Goal: Complete application form: Complete application form

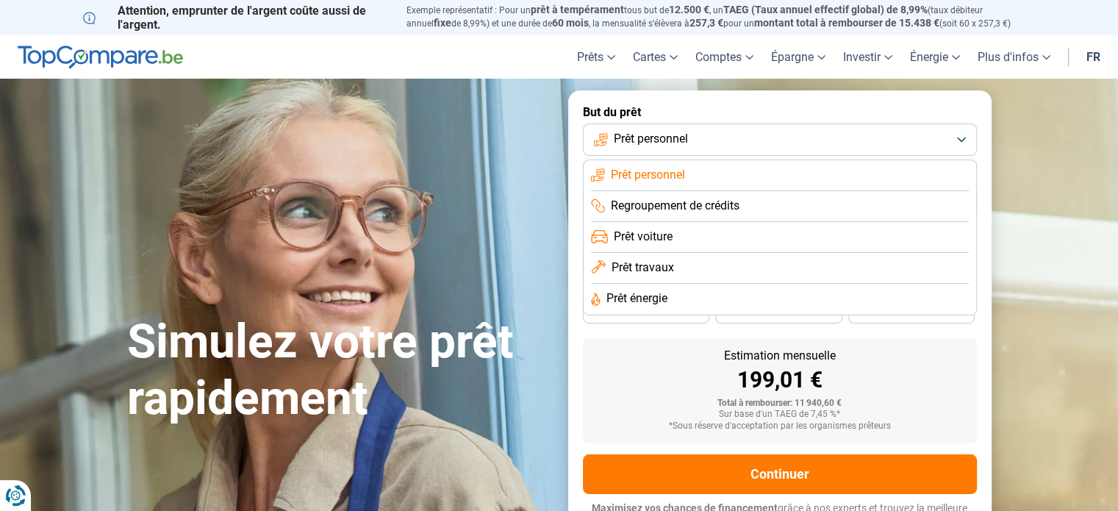
click at [653, 294] on span "Prêt énergie" at bounding box center [636, 298] width 61 height 16
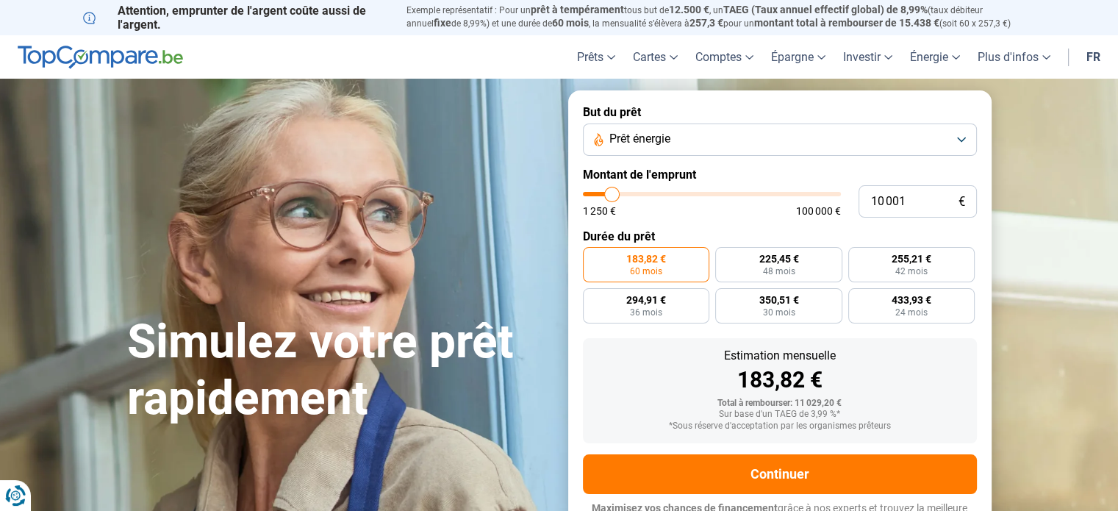
scroll to position [20, 0]
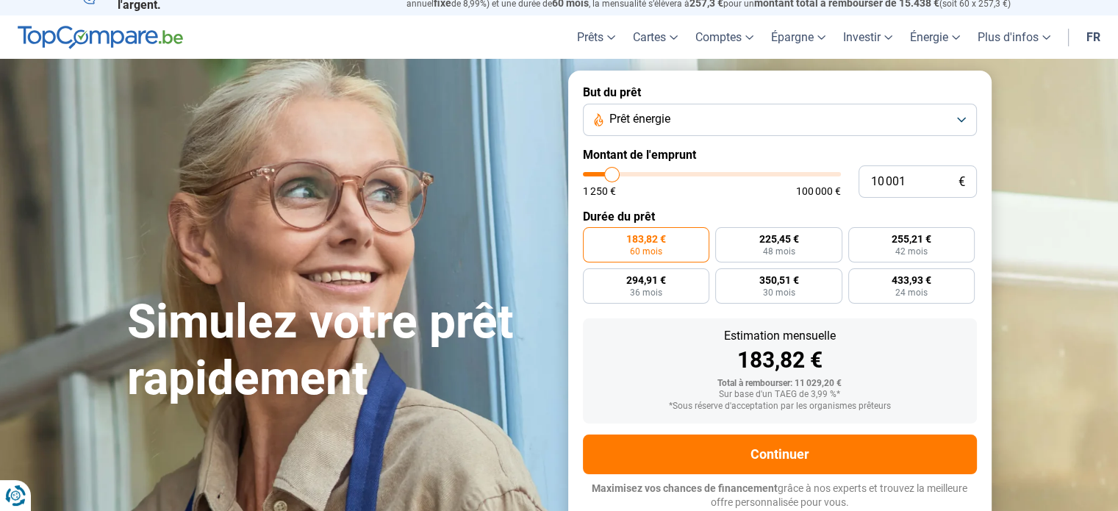
click at [661, 246] on label "183,82 € 60 mois" at bounding box center [646, 244] width 127 height 35
click at [592, 237] on input "183,82 € 60 mois" at bounding box center [588, 232] width 10 height 10
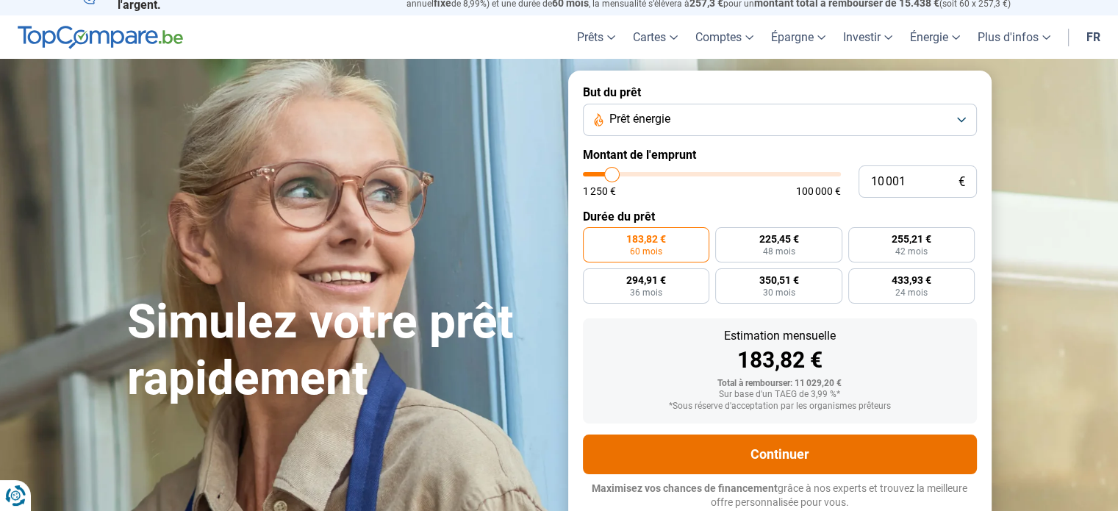
click at [819, 445] on button "Continuer" at bounding box center [780, 454] width 394 height 40
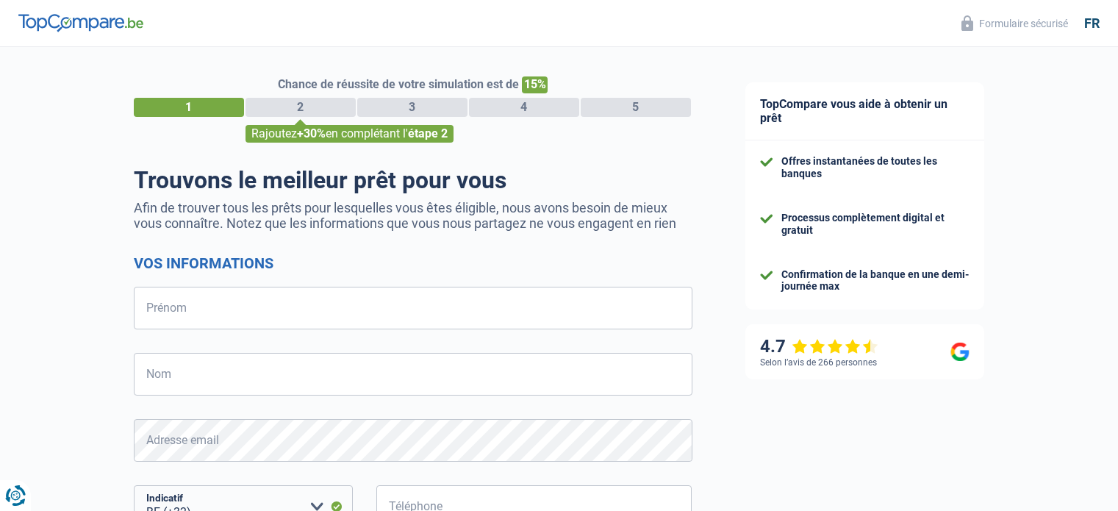
select select "32"
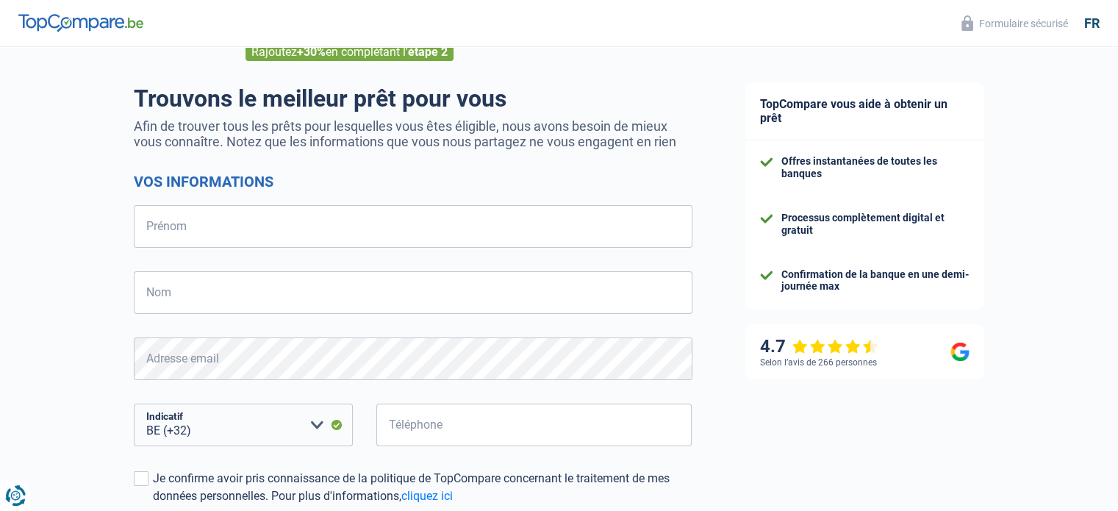
scroll to position [68, 0]
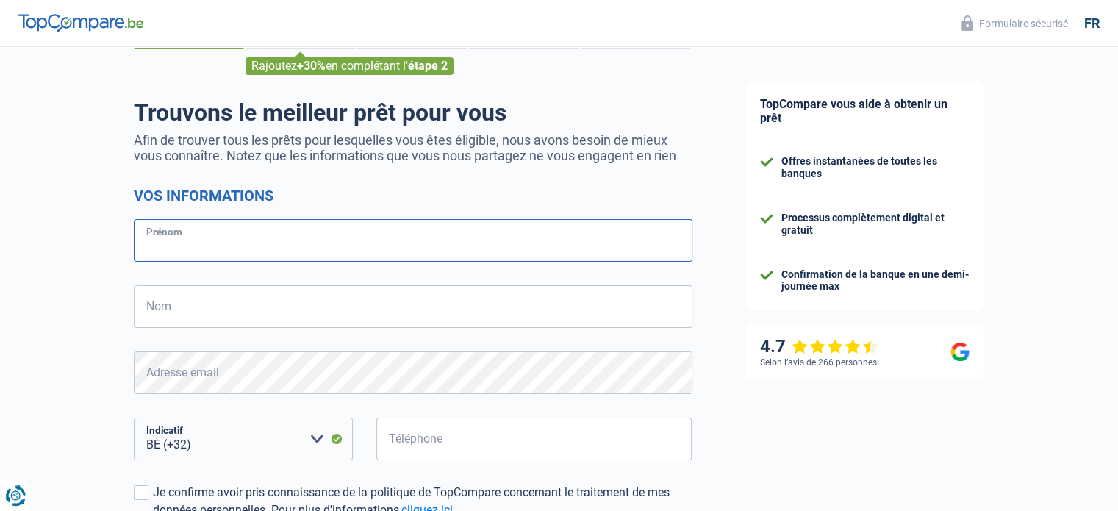
click at [397, 240] on input "Prénom" at bounding box center [413, 240] width 559 height 43
type input "[PERSON_NAME]"
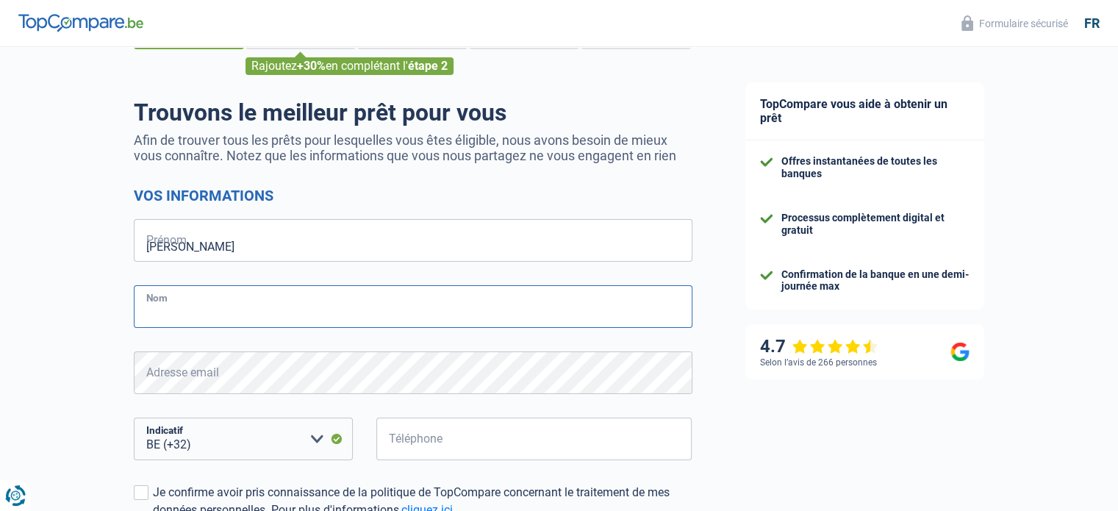
type input "LENGELE"
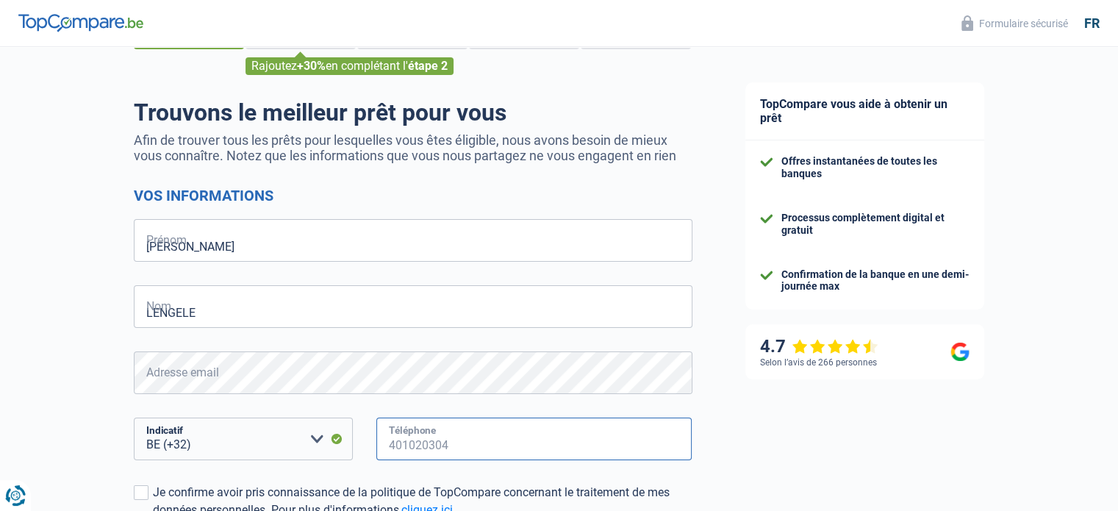
type input "475763700"
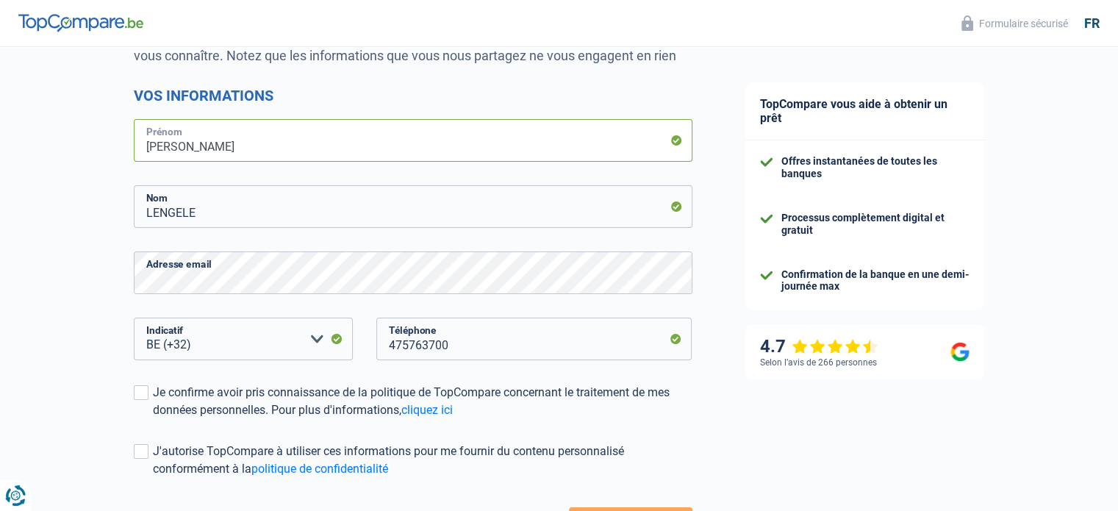
scroll to position [215, 0]
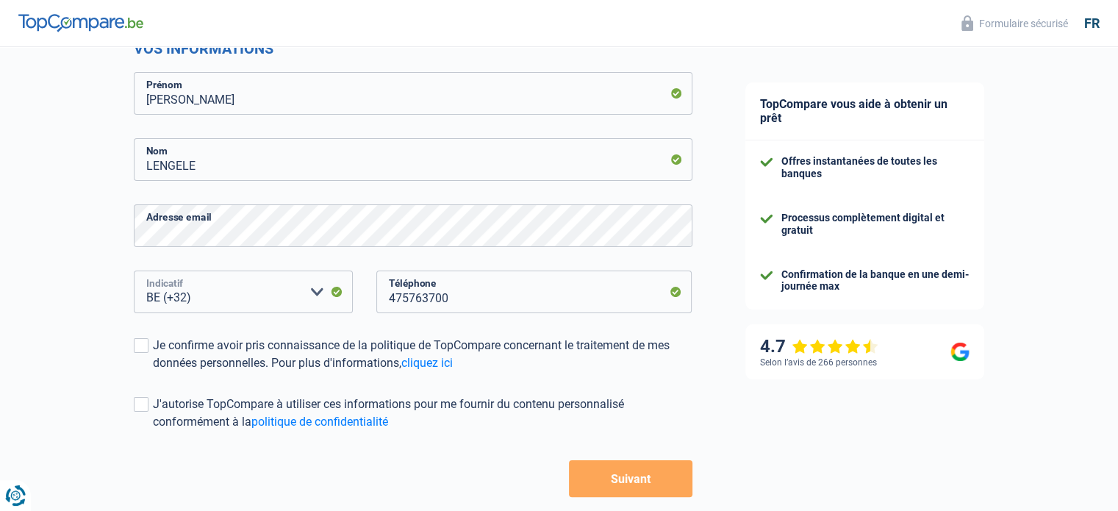
click at [289, 288] on select "BE (+32) LU (+352) Veuillez sélectionner une option" at bounding box center [243, 291] width 219 height 43
click at [134, 348] on span at bounding box center [141, 345] width 15 height 15
click at [153, 372] on input "Je confirme avoir pris connaissance de la politique de TopCompare concernant le…" at bounding box center [153, 372] width 0 height 0
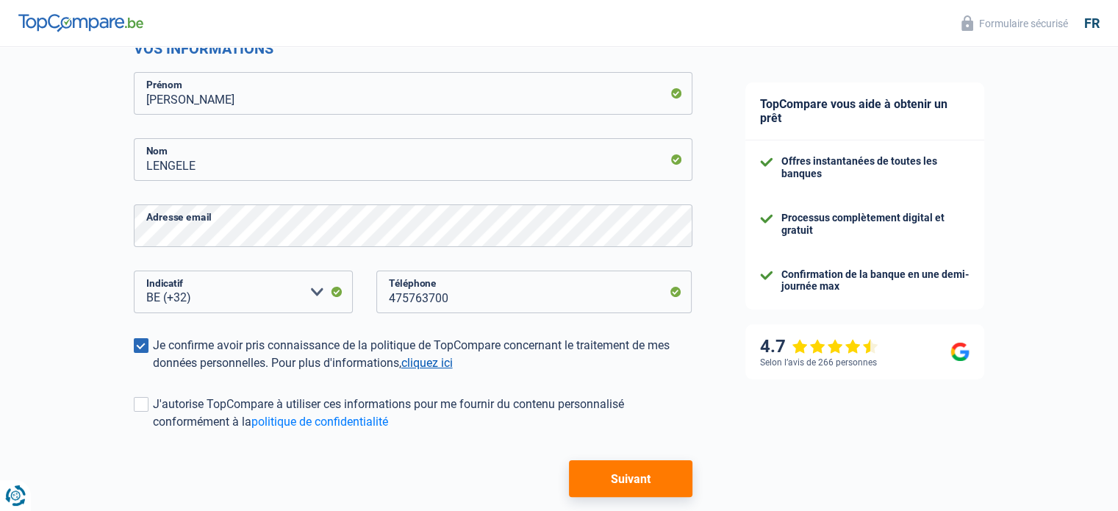
click at [447, 360] on link "cliquez ici" at bounding box center [426, 363] width 51 height 14
click at [146, 402] on span at bounding box center [141, 404] width 15 height 15
click at [153, 431] on input "J'autorise TopCompare à utiliser ces informations pour me fournir du contenu pe…" at bounding box center [153, 431] width 0 height 0
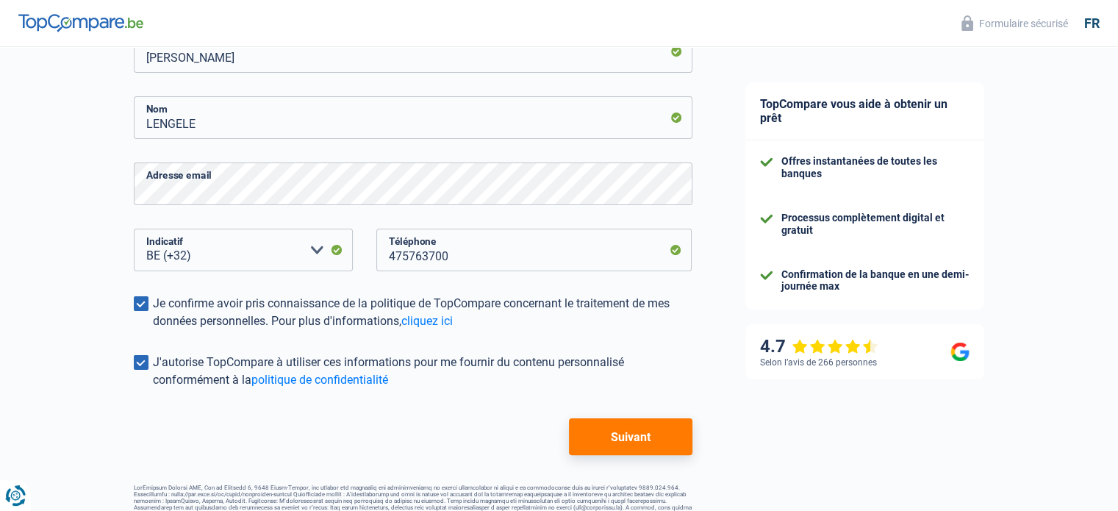
scroll to position [288, 0]
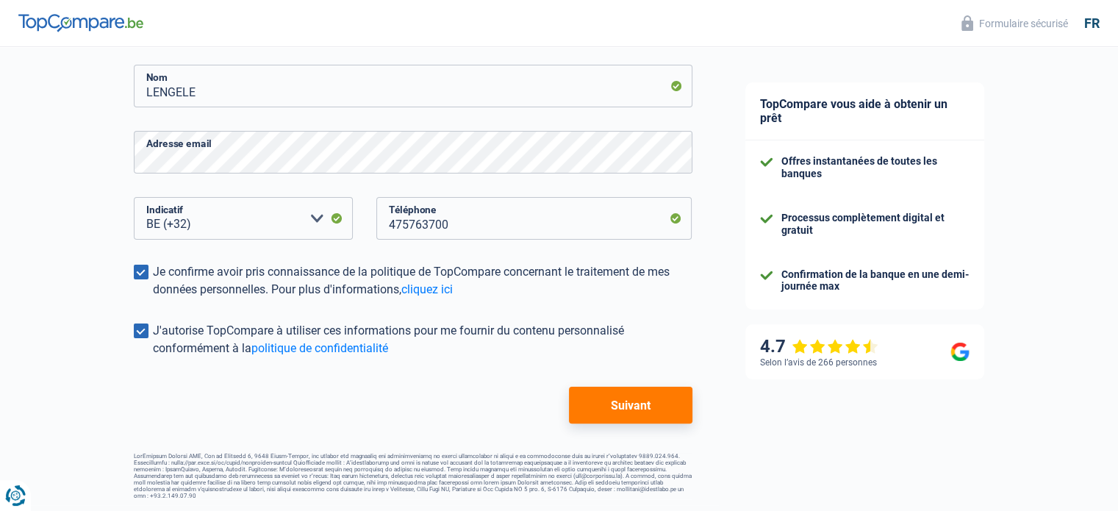
click at [614, 414] on button "Suivant" at bounding box center [630, 405] width 123 height 37
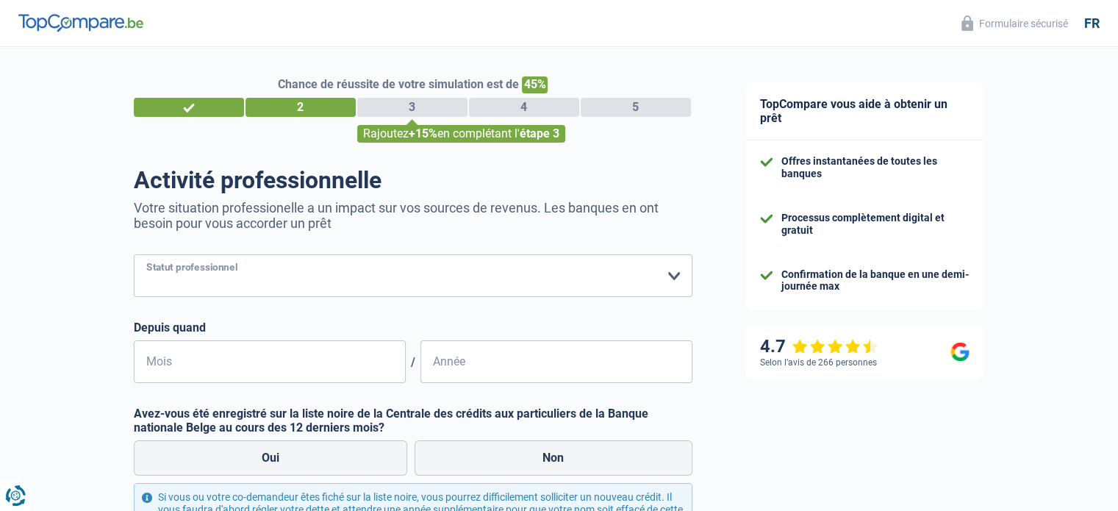
click at [359, 288] on select "Ouvrier Employé privé Employé public Invalide Indépendant Pensionné Chômeur Mut…" at bounding box center [413, 275] width 559 height 43
select select "publicEmployee"
click at [134, 255] on select "Ouvrier Employé privé Employé public Invalide Indépendant Pensionné Chômeur Mut…" at bounding box center [413, 275] width 559 height 43
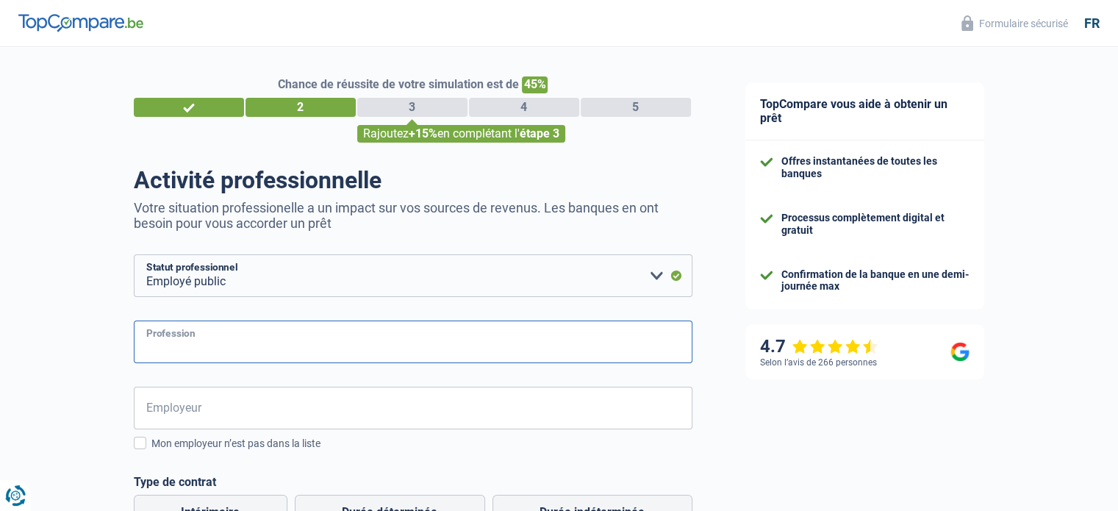
click at [266, 342] on input "Profession" at bounding box center [413, 341] width 559 height 43
type input "Expert"
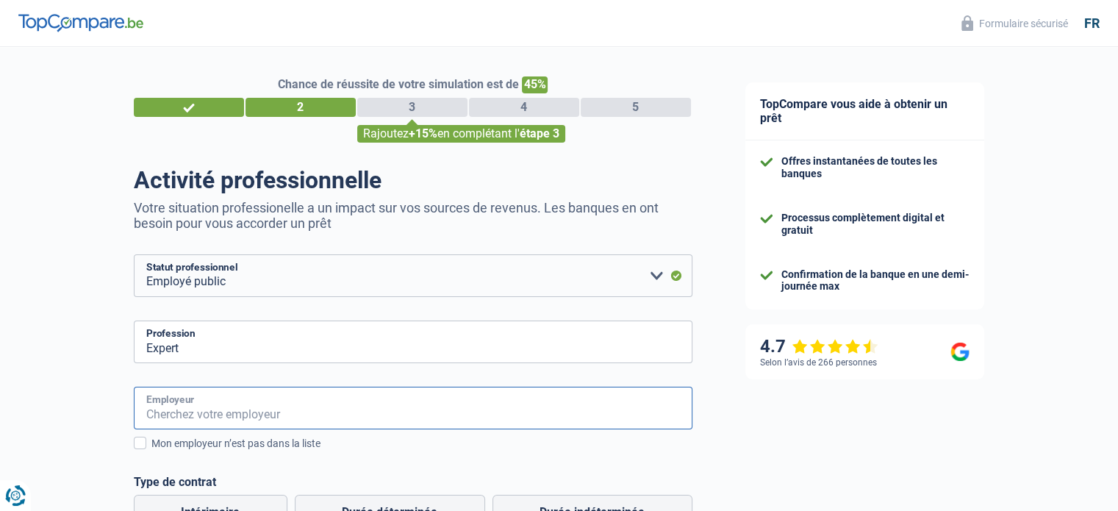
click at [239, 414] on input "Employeur" at bounding box center [413, 408] width 559 height 43
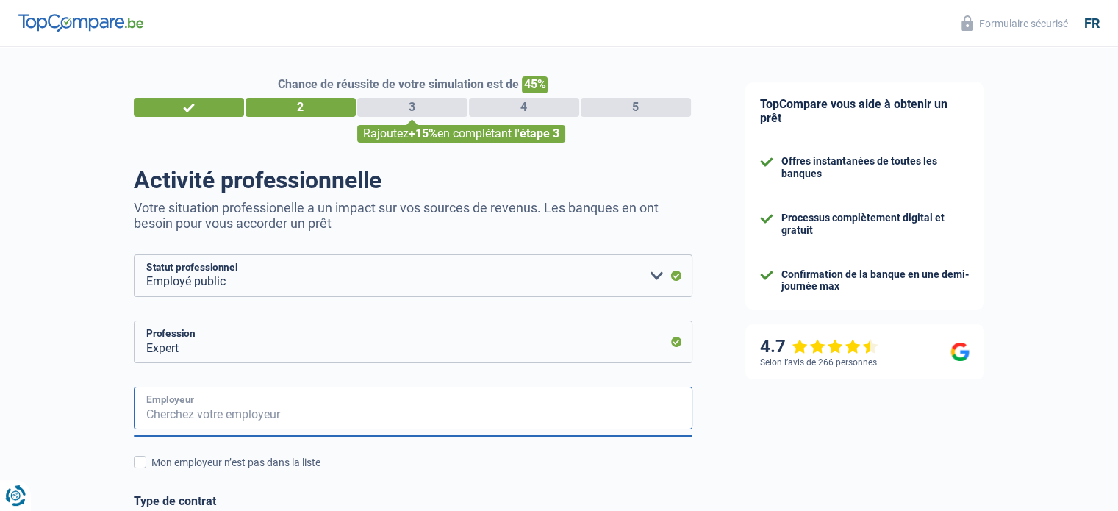
click at [493, 401] on input "Employeur" at bounding box center [413, 408] width 559 height 43
type input "SPF Chancellerie du Premier Ministre"
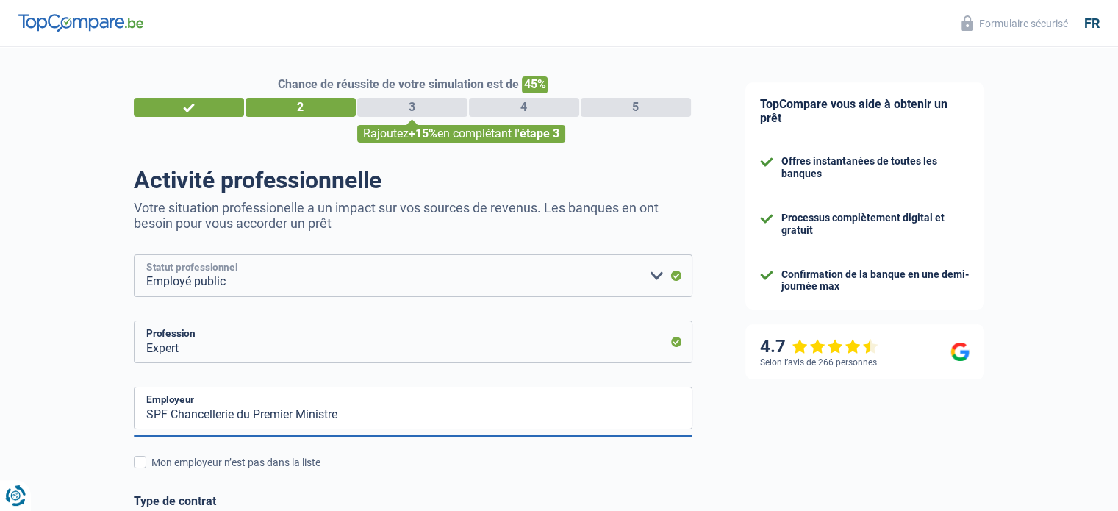
click at [664, 272] on select "Ouvrier Employé privé Employé public Invalide Indépendant Pensionné Chômeur Mut…" at bounding box center [413, 275] width 559 height 43
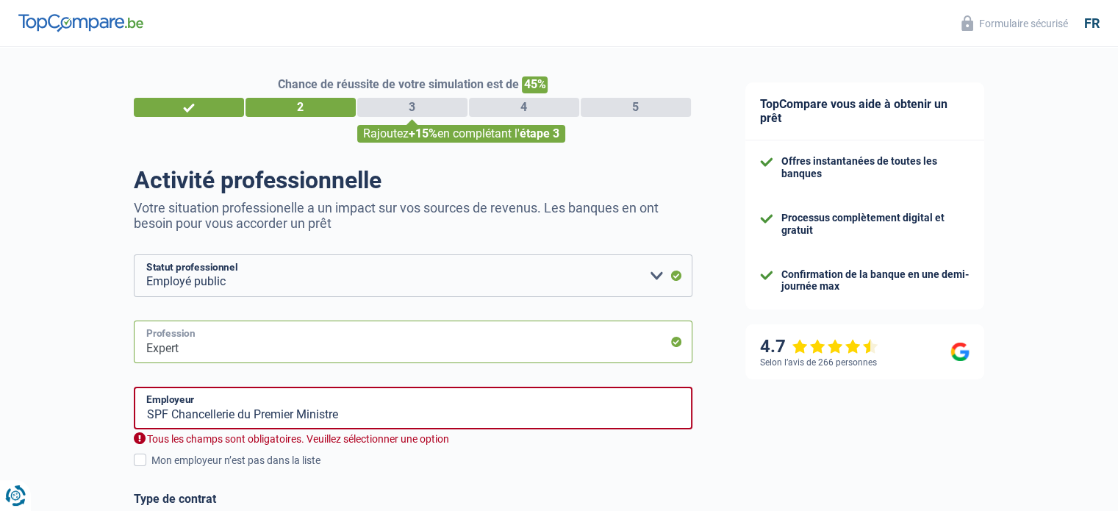
click at [534, 351] on input "Expert" at bounding box center [413, 341] width 559 height 43
drag, startPoint x: 506, startPoint y: 442, endPoint x: 423, endPoint y: 513, distance: 109.0
drag, startPoint x: 423, startPoint y: 513, endPoint x: 357, endPoint y: 467, distance: 80.7
click at [357, 467] on div "Mon employeur n’est pas dans la liste" at bounding box center [421, 460] width 541 height 15
click at [151, 468] on input "Mon employeur n’est pas dans la liste" at bounding box center [151, 468] width 0 height 0
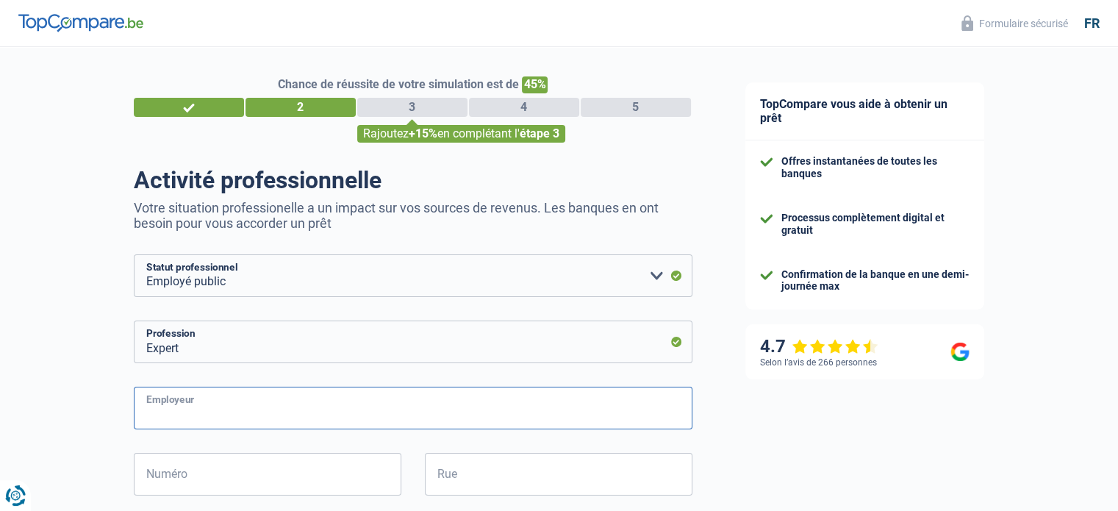
click at [238, 412] on input "Employeur" at bounding box center [413, 408] width 559 height 43
click at [220, 409] on input "Employeur" at bounding box center [413, 408] width 559 height 43
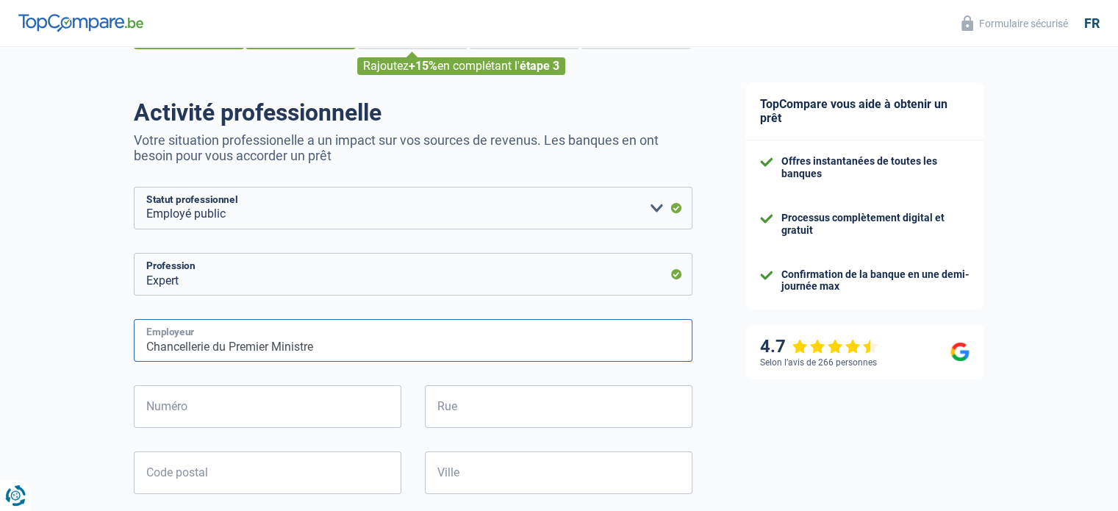
scroll to position [220, 0]
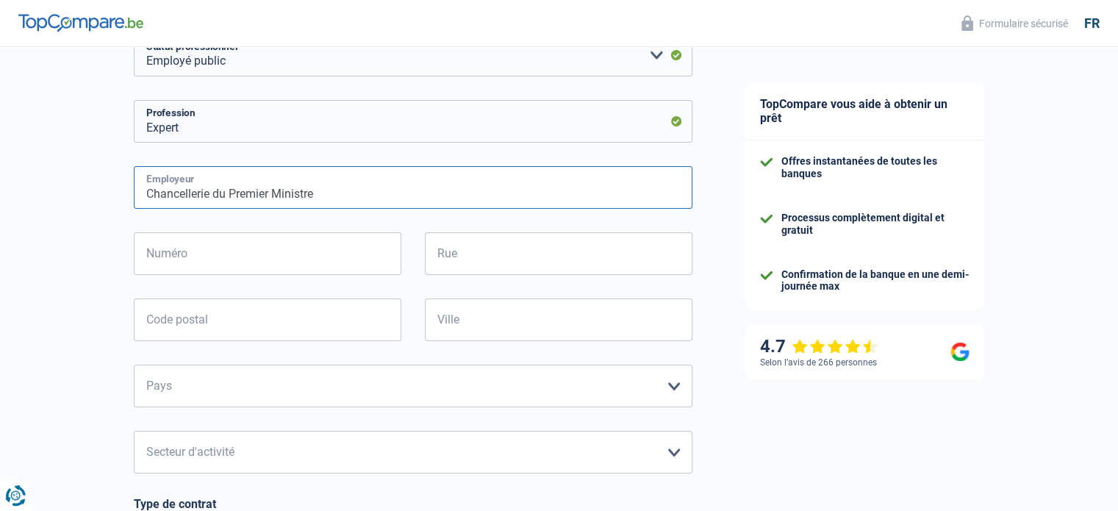
type input "Chancellerie du Premier Ministre"
click at [290, 389] on select "[GEOGRAPHIC_DATA] [GEOGRAPHIC_DATA] [GEOGRAPHIC_DATA] [GEOGRAPHIC_DATA] [GEOGRA…" at bounding box center [413, 386] width 559 height 43
select select "BE"
click at [134, 365] on select "[GEOGRAPHIC_DATA] [GEOGRAPHIC_DATA] [GEOGRAPHIC_DATA] [GEOGRAPHIC_DATA] [GEOGRA…" at bounding box center [413, 386] width 559 height 43
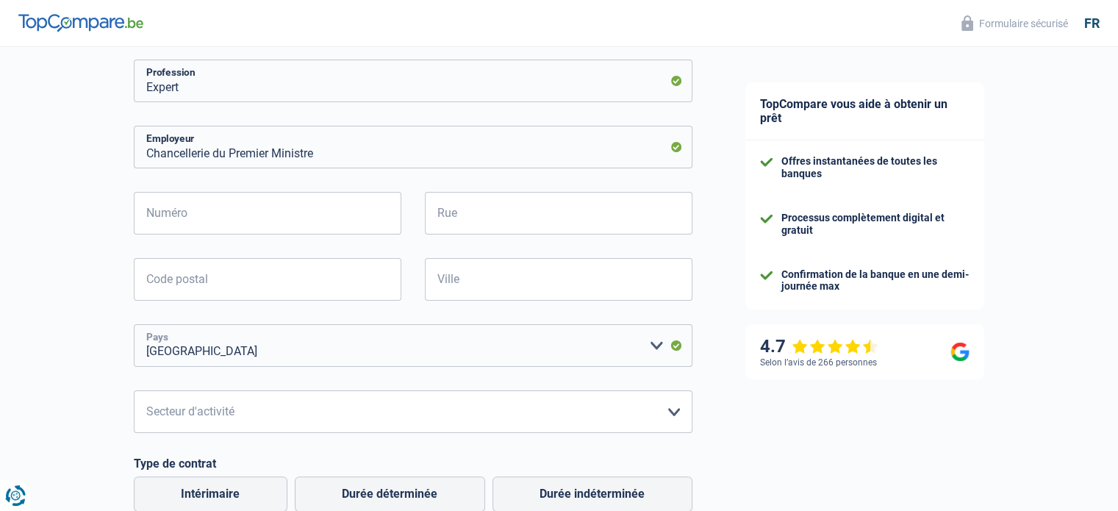
scroll to position [294, 0]
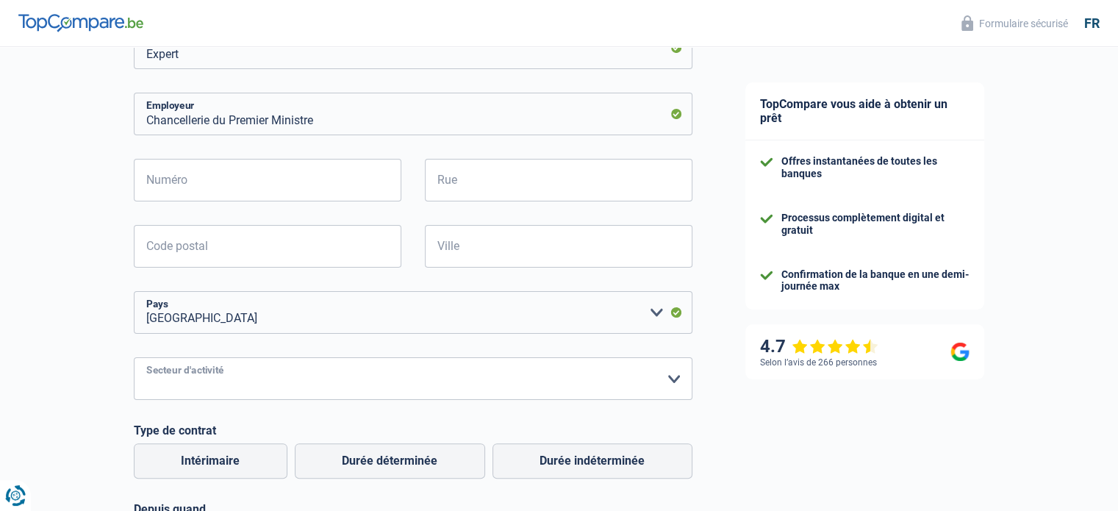
click at [513, 387] on select "Agriculture/Pêche Industrie Horeca Courier/Fitness/Taxi Construction Banques/As…" at bounding box center [413, 378] width 559 height 43
click at [741, 449] on div "TopCompare vous aide à obtenir un prêt Offres instantanées de toutes les banque…" at bounding box center [919, 312] width 400 height 1118
click at [667, 375] on select "Agriculture/Pêche Industrie Horeca Courier/Fitness/Taxi Construction Banques/As…" at bounding box center [413, 378] width 559 height 43
select select "stateUniversityEu"
click at [134, 358] on select "Agriculture/Pêche Industrie Horeca Courier/Fitness/Taxi Construction Banques/As…" at bounding box center [413, 378] width 559 height 43
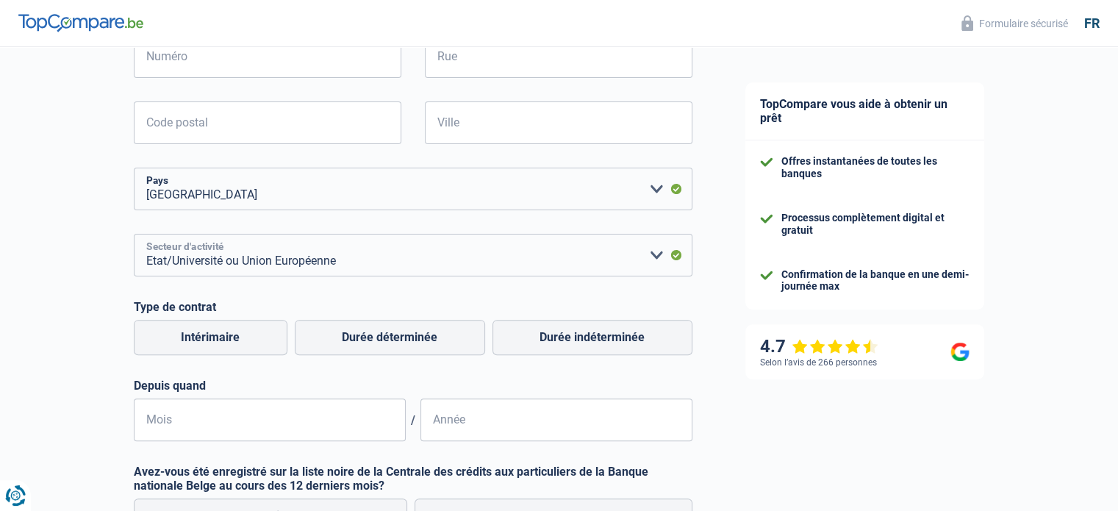
scroll to position [441, 0]
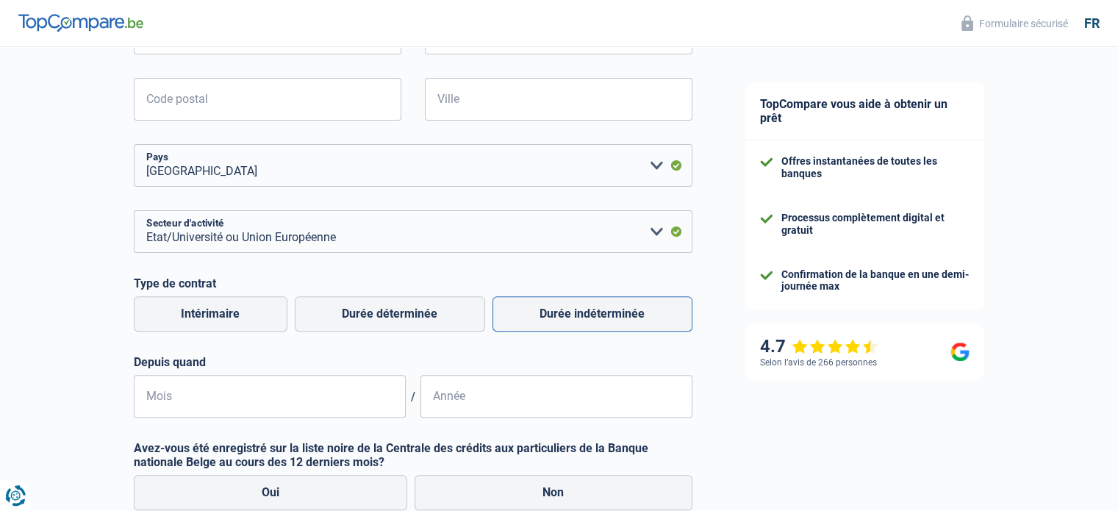
click at [564, 315] on label "Durée indéterminée" at bounding box center [592, 313] width 200 height 35
click at [564, 315] on input "Durée indéterminée" at bounding box center [592, 313] width 200 height 35
radio input "true"
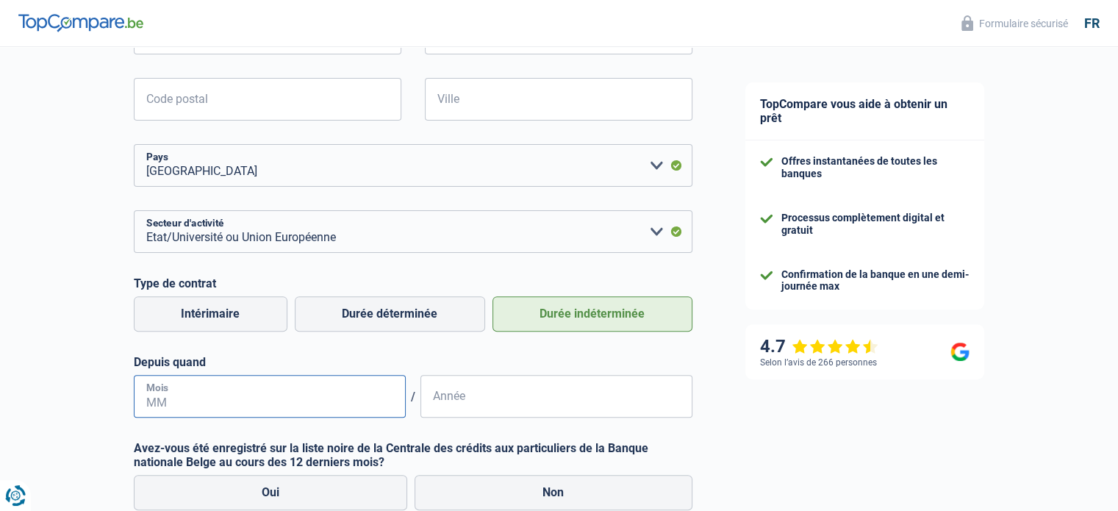
click at [290, 399] on input "Mois" at bounding box center [270, 396] width 272 height 43
type input "10"
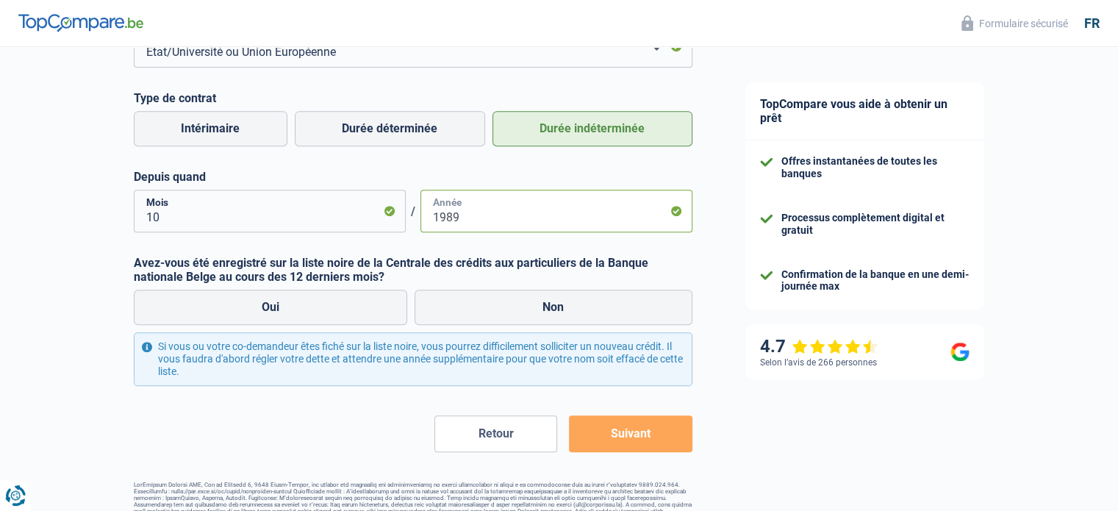
scroll to position [655, 0]
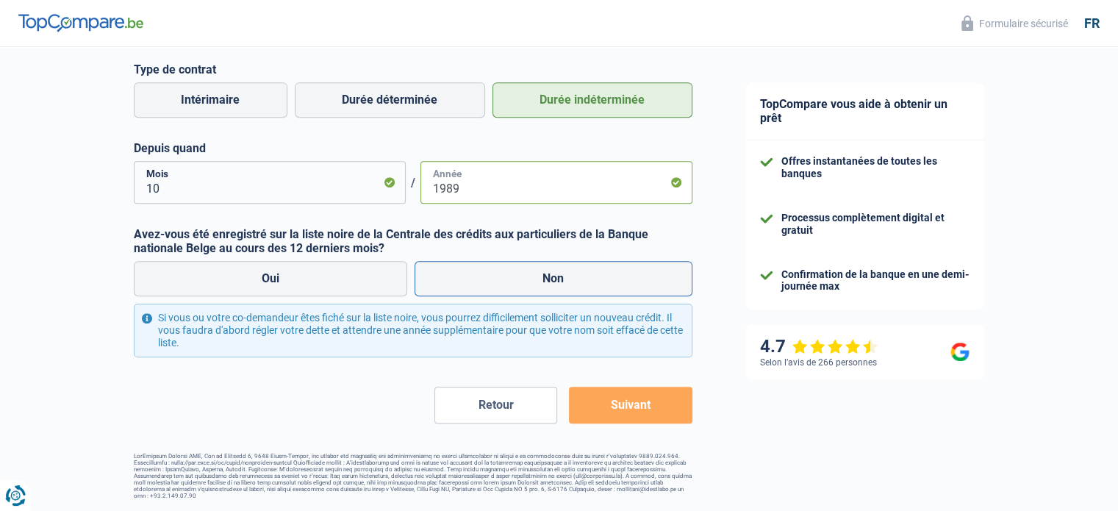
type input "1989"
click at [539, 279] on label "Non" at bounding box center [553, 278] width 278 height 35
click at [539, 279] on input "Non" at bounding box center [553, 278] width 278 height 35
radio input "true"
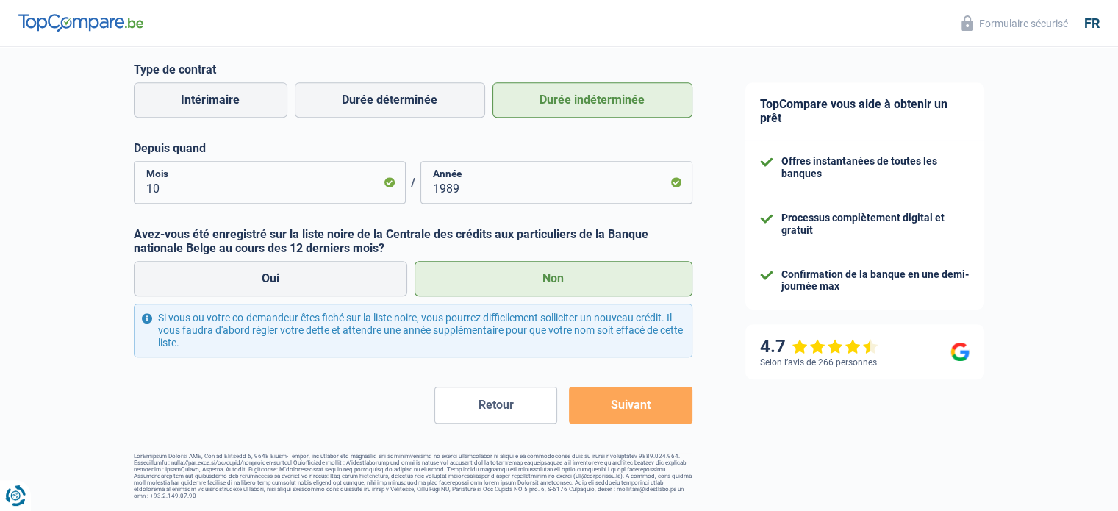
click at [653, 401] on button "Suivant" at bounding box center [630, 405] width 123 height 37
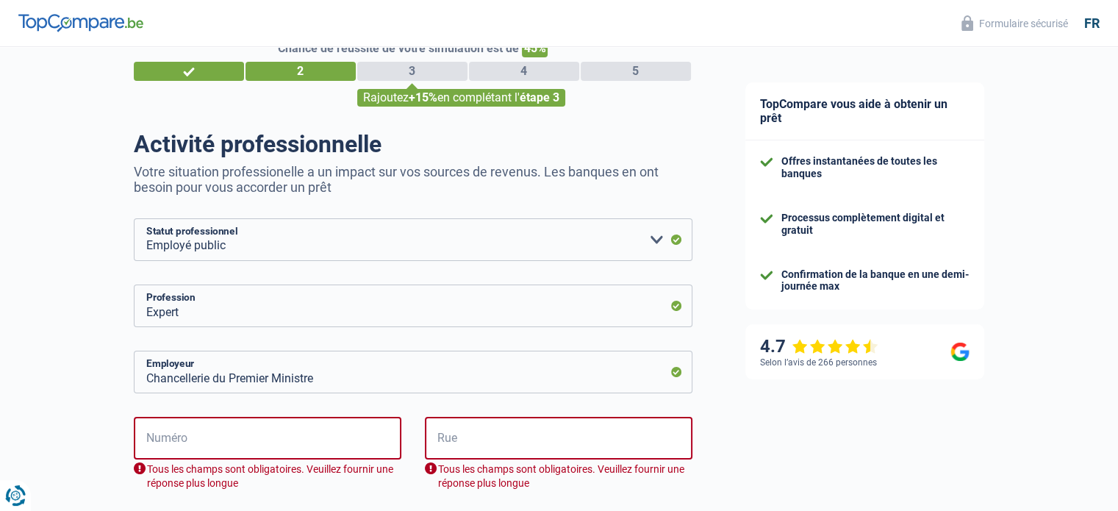
scroll to position [0, 0]
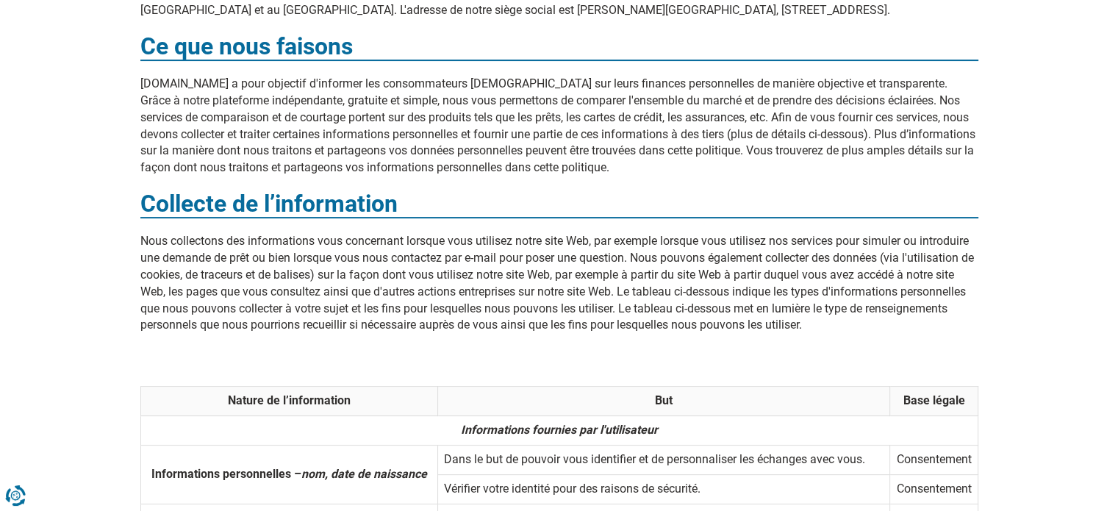
scroll to position [367, 0]
